Goal: Information Seeking & Learning: Learn about a topic

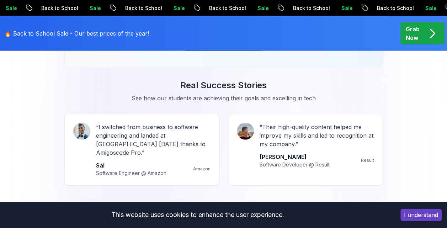
scroll to position [881, 0]
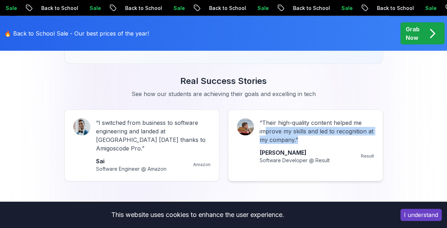
drag, startPoint x: 352, startPoint y: 138, endPoint x: 258, endPoint y: 133, distance: 94.4
click at [258, 133] on div "“ Their high-quality content helped me improve my skills and led to recognition…" at bounding box center [305, 141] width 137 height 46
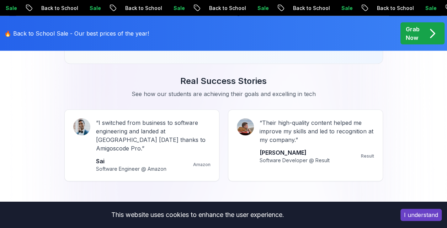
drag, startPoint x: 258, startPoint y: 133, endPoint x: 338, endPoint y: 89, distance: 91.6
click at [338, 90] on p "See how our students are achieving their goals and excelling in tech" at bounding box center [223, 94] width 239 height 9
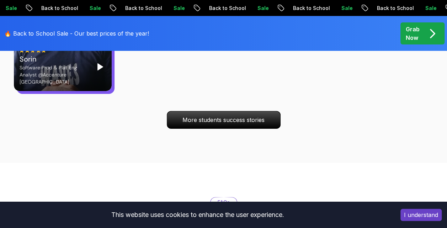
scroll to position [2614, 0]
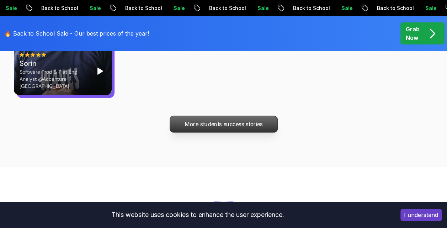
click at [220, 116] on p "More students success stories" at bounding box center [223, 124] width 107 height 16
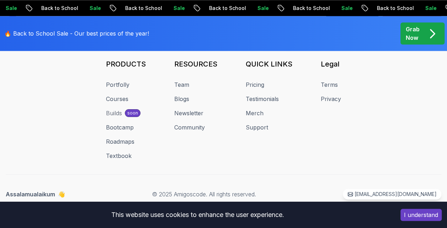
scroll to position [4026, 0]
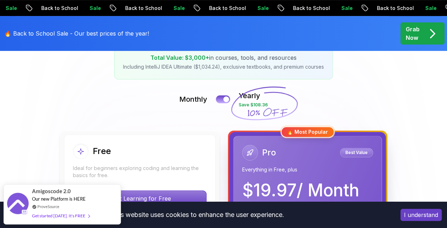
scroll to position [138, 0]
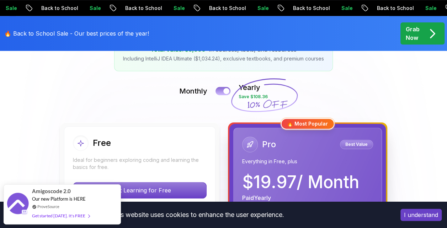
click at [226, 92] on div at bounding box center [226, 91] width 6 height 6
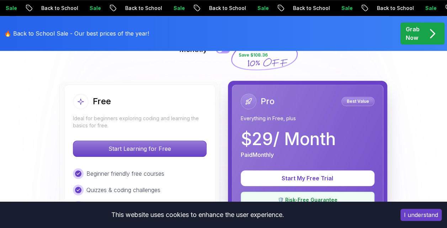
scroll to position [154, 0]
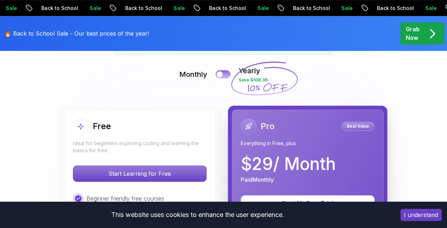
click at [219, 75] on div at bounding box center [220, 74] width 6 height 6
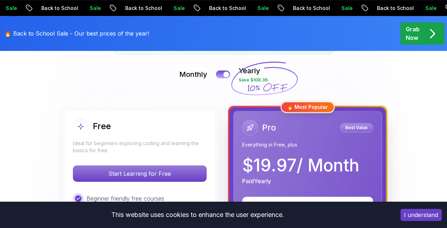
scroll to position [0, 0]
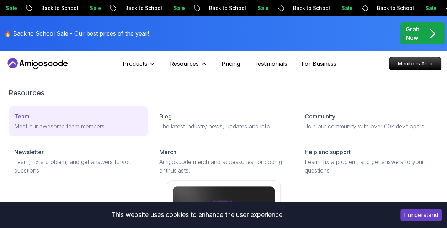
click at [69, 128] on p "Meet our awesome team members" at bounding box center [78, 126] width 128 height 9
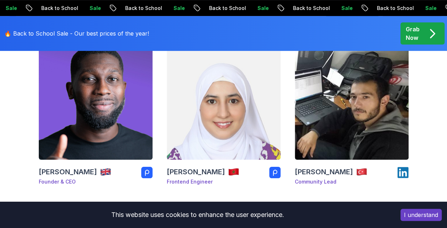
scroll to position [150, 0]
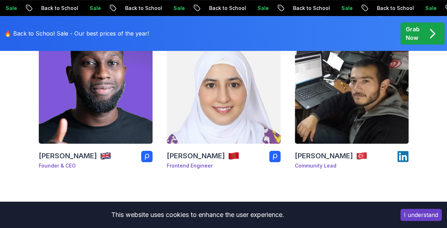
click at [195, 117] on img at bounding box center [224, 87] width 120 height 120
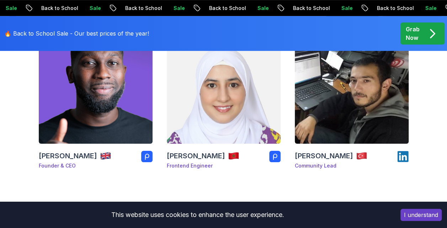
click at [361, 108] on img at bounding box center [352, 87] width 120 height 120
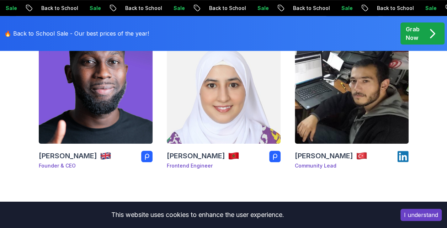
click at [84, 93] on img at bounding box center [96, 87] width 120 height 120
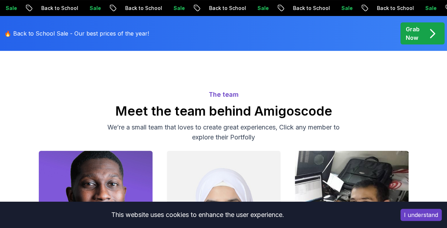
scroll to position [0, 0]
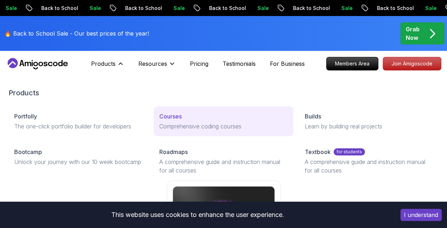
click at [175, 115] on p "Courses" at bounding box center [170, 116] width 22 height 9
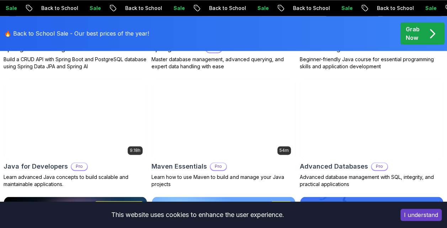
scroll to position [459, 0]
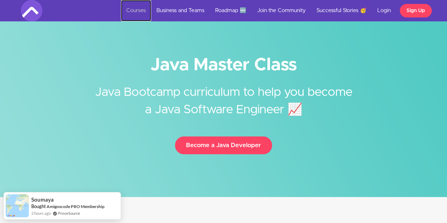
click at [131, 10] on link "Courses" at bounding box center [136, 10] width 30 height 21
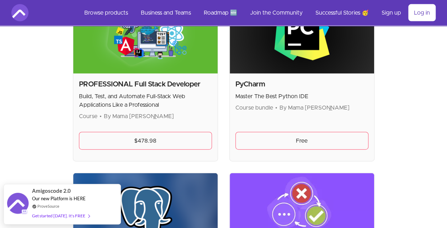
scroll to position [2142, 0]
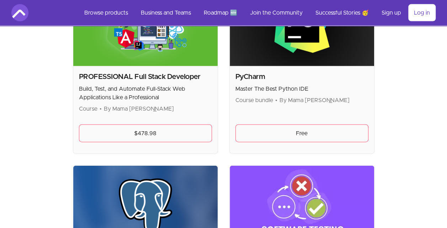
drag, startPoint x: 169, startPoint y: 53, endPoint x: 58, endPoint y: 97, distance: 119.1
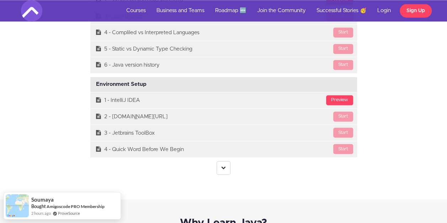
scroll to position [1924, 0]
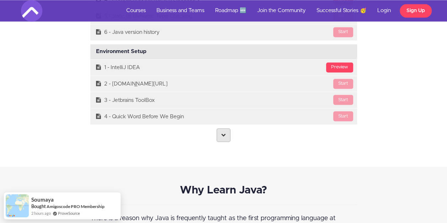
click at [222, 133] on icon at bounding box center [223, 134] width 5 height 5
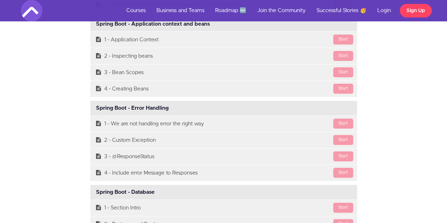
scroll to position [8014, 0]
